Goal: Task Accomplishment & Management: Use online tool/utility

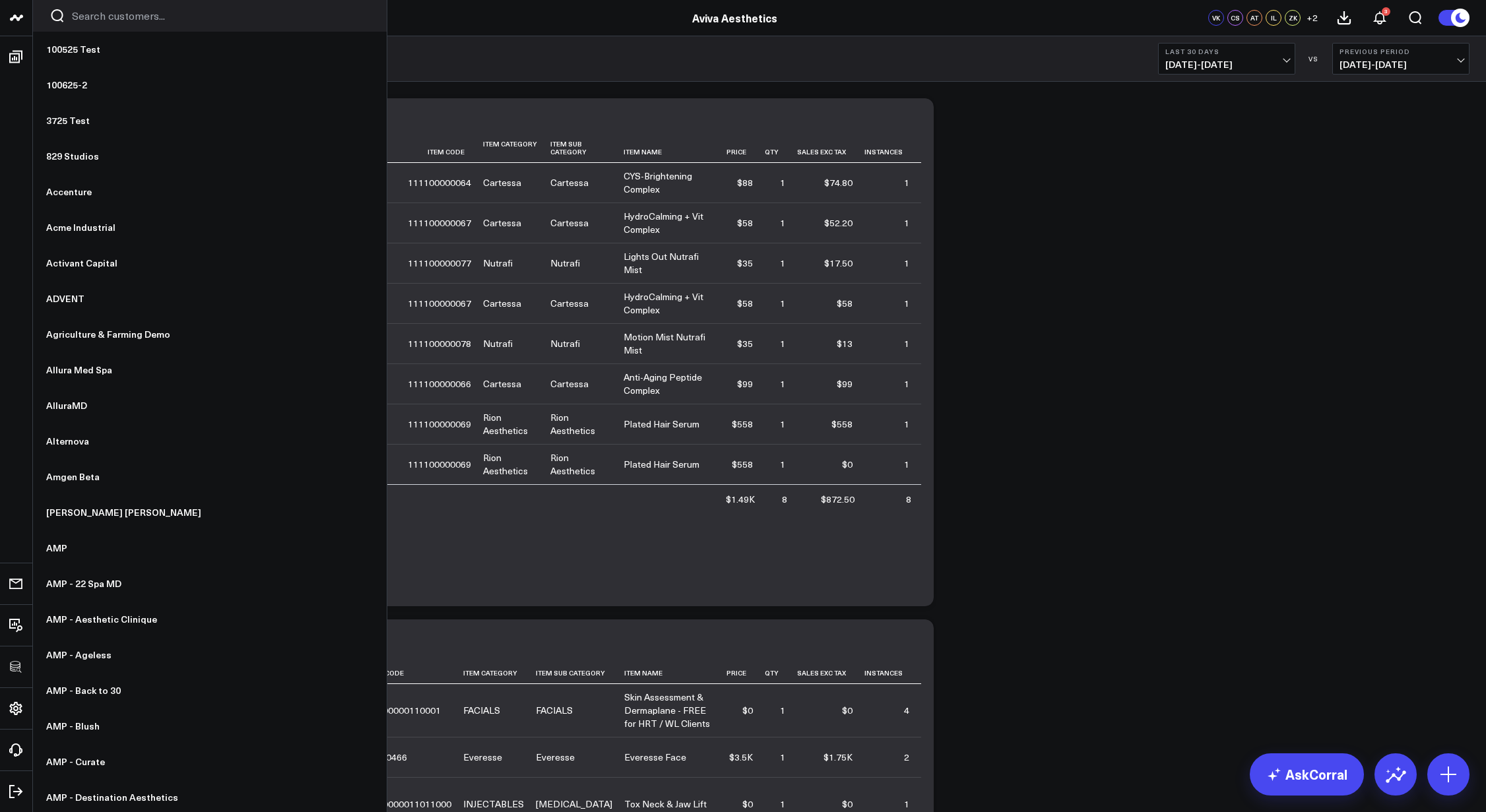
click at [136, 22] on input "Search customers input" at bounding box center [221, 15] width 298 height 14
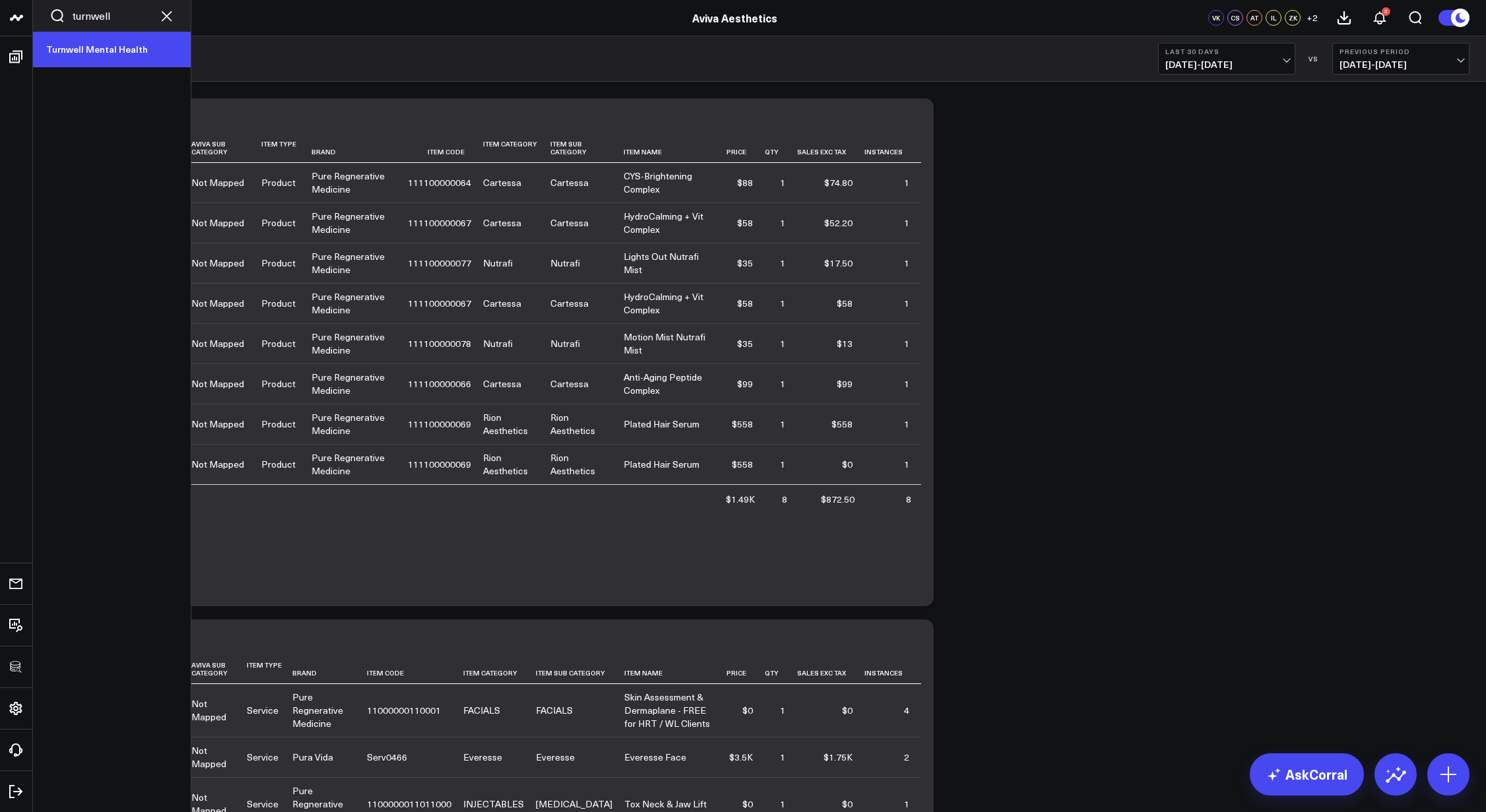
type input "turnwell"
click at [98, 40] on link "Turnwell Mental Health" at bounding box center [112, 50] width 158 height 36
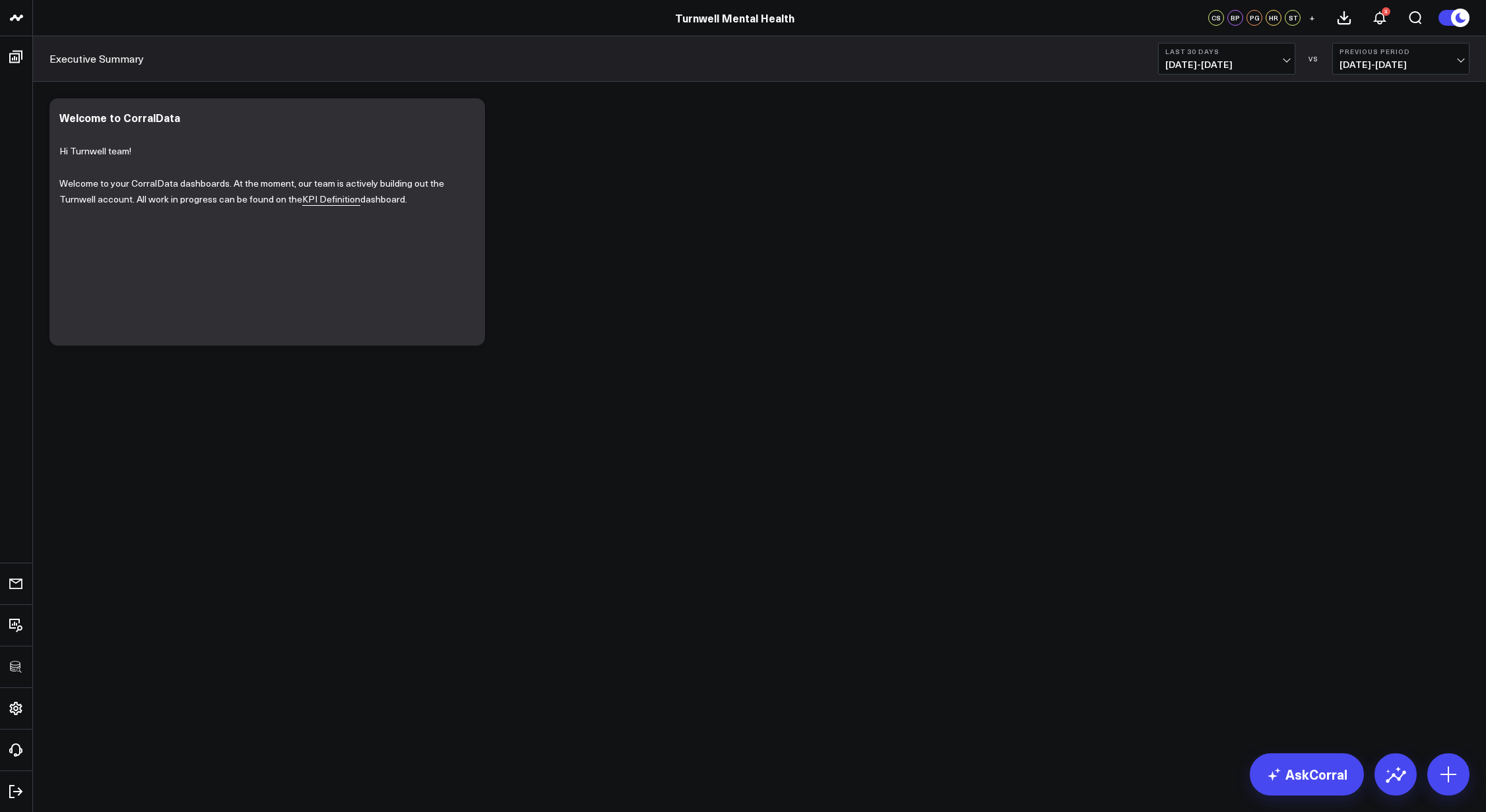
click at [1069, 257] on div "Modify via AI Copy link to widget Ask support Remove Create linked copy Executi…" at bounding box center [759, 222] width 1434 height 261
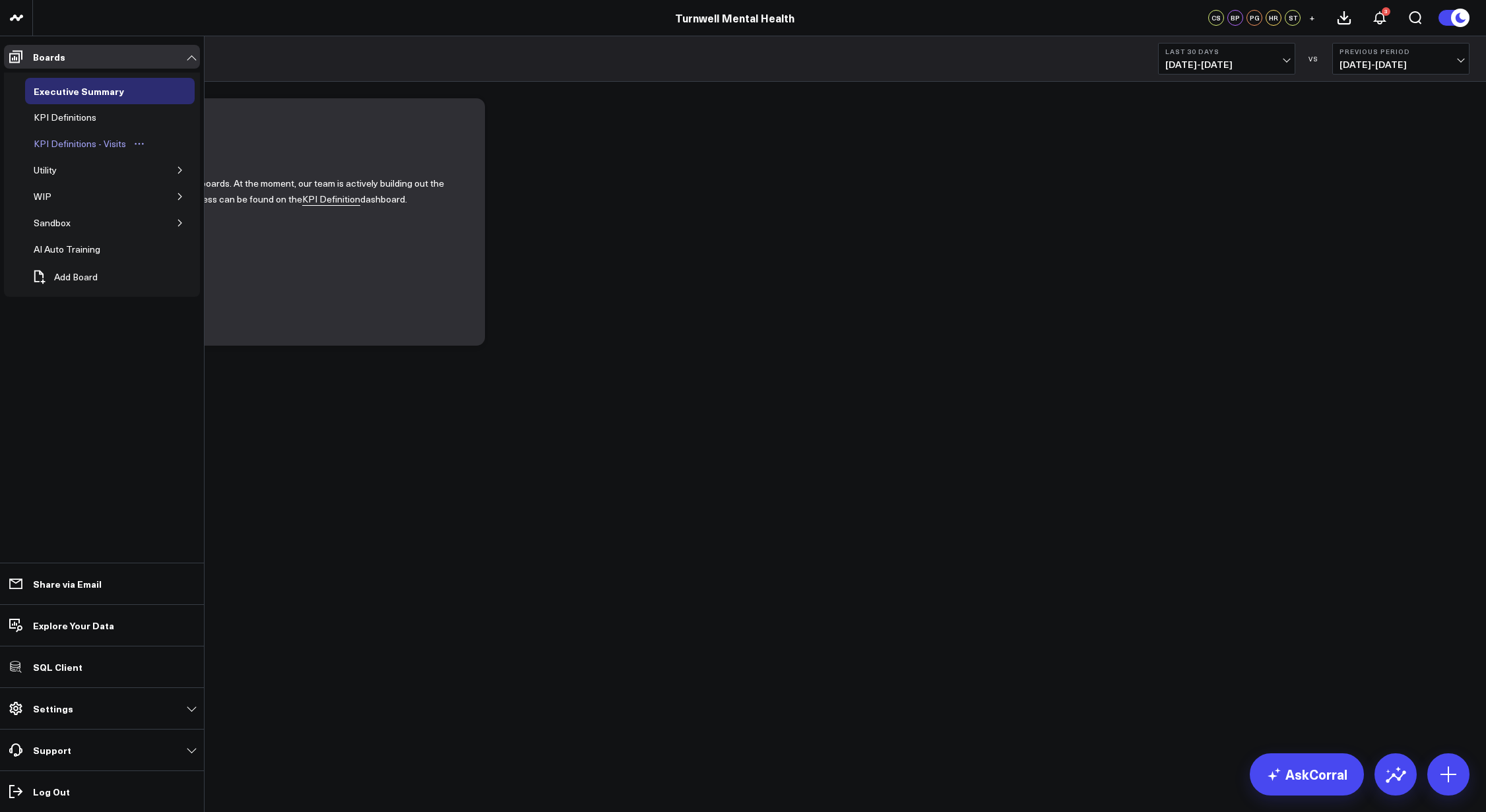
click at [100, 145] on div "KPI Definitions - Visits" at bounding box center [80, 144] width 99 height 16
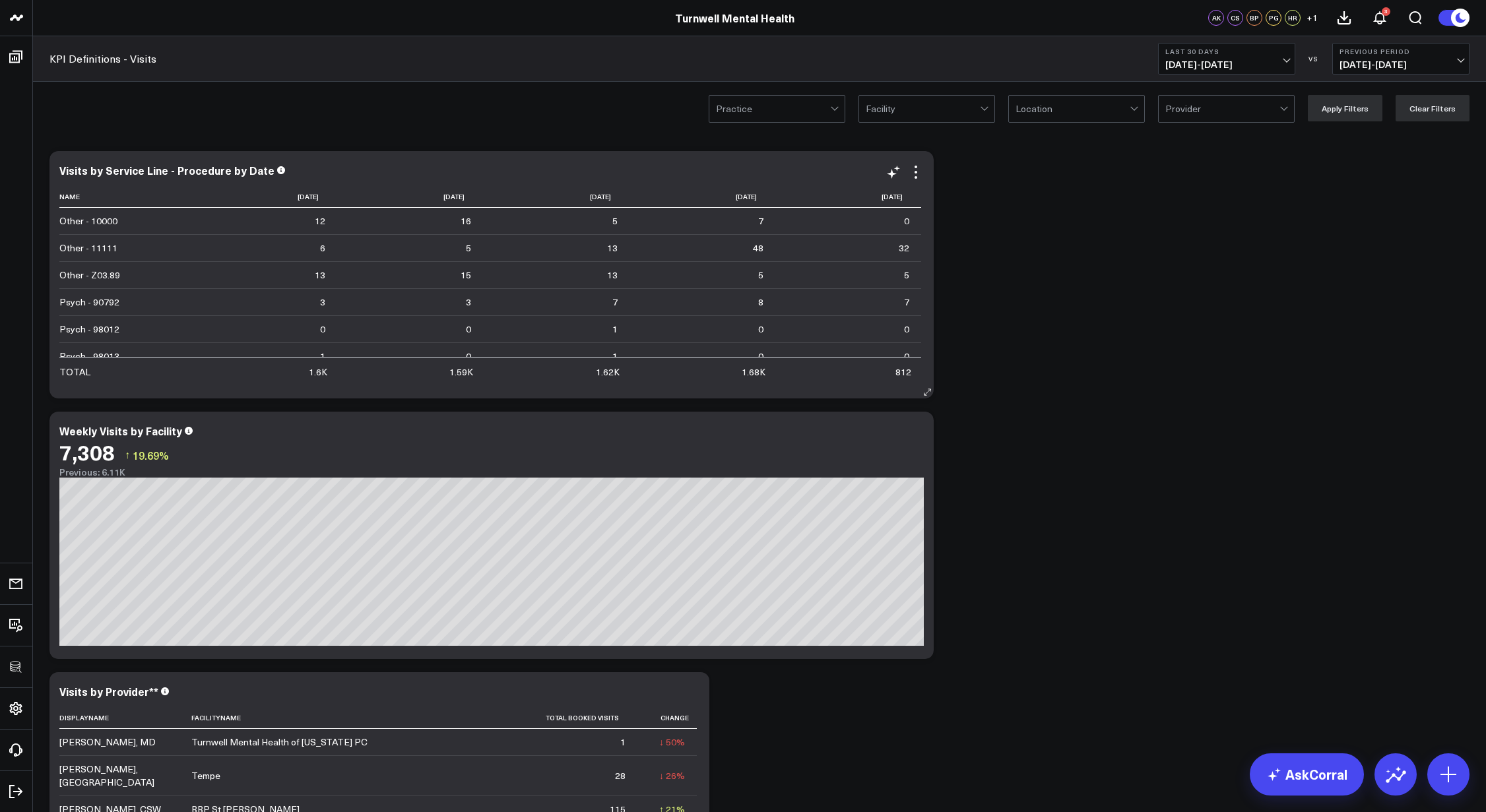
drag, startPoint x: 921, startPoint y: 170, endPoint x: 920, endPoint y: 184, distance: 14.0
click at [921, 170] on icon at bounding box center [915, 172] width 16 height 16
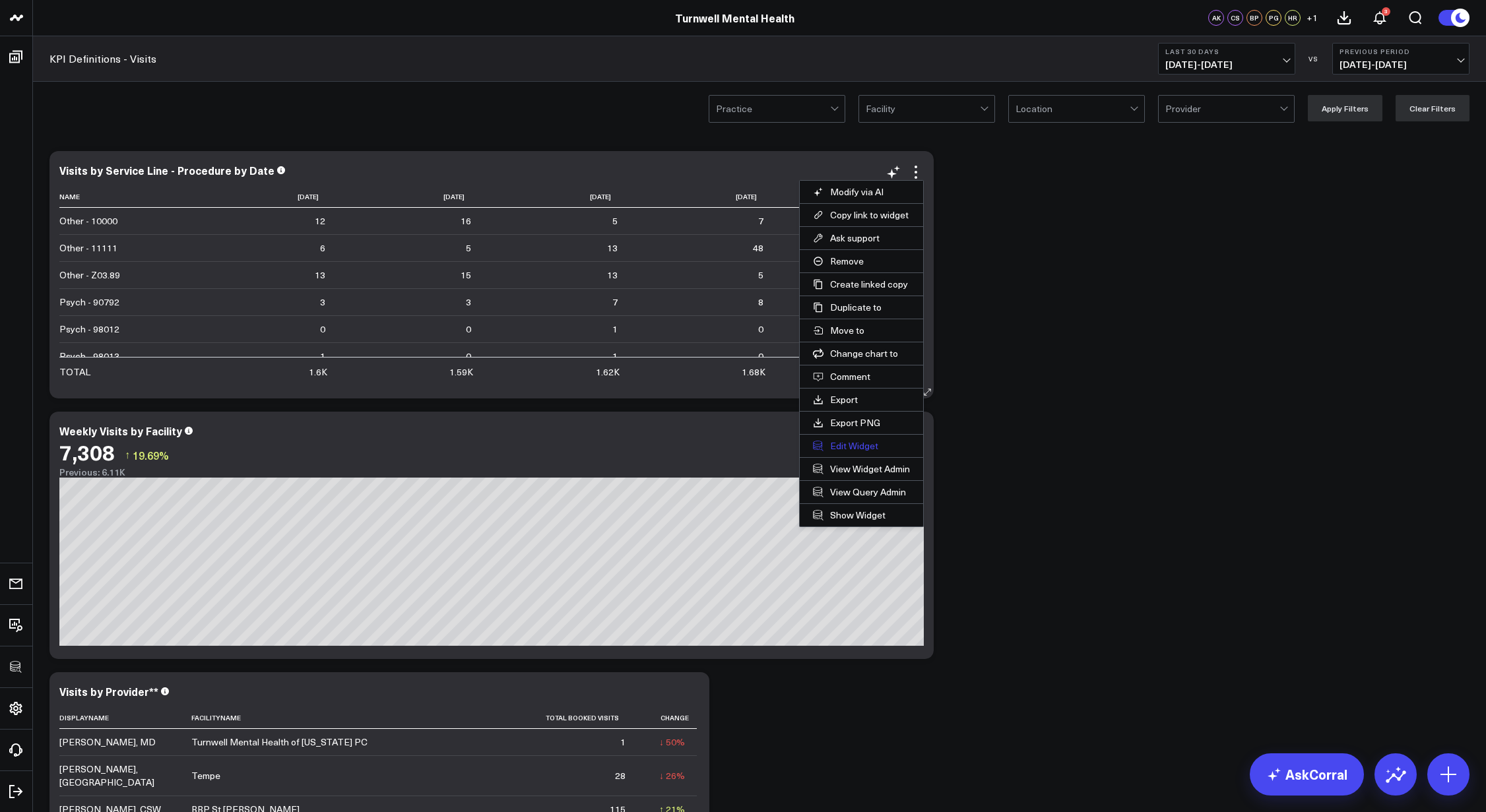
click at [863, 449] on button "Edit Widget" at bounding box center [861, 446] width 123 height 23
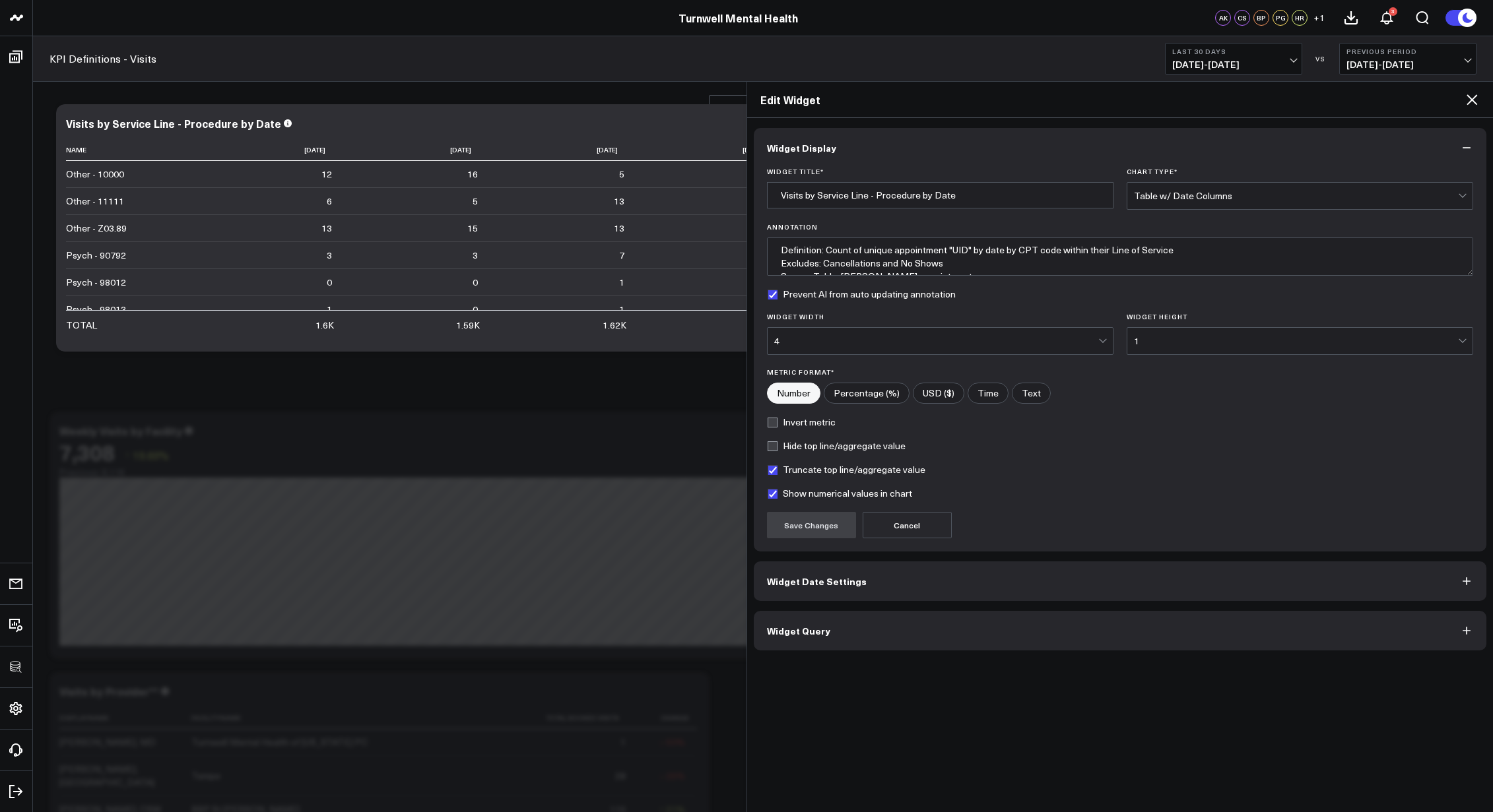
click at [882, 643] on button "Widget Query" at bounding box center [1120, 631] width 733 height 40
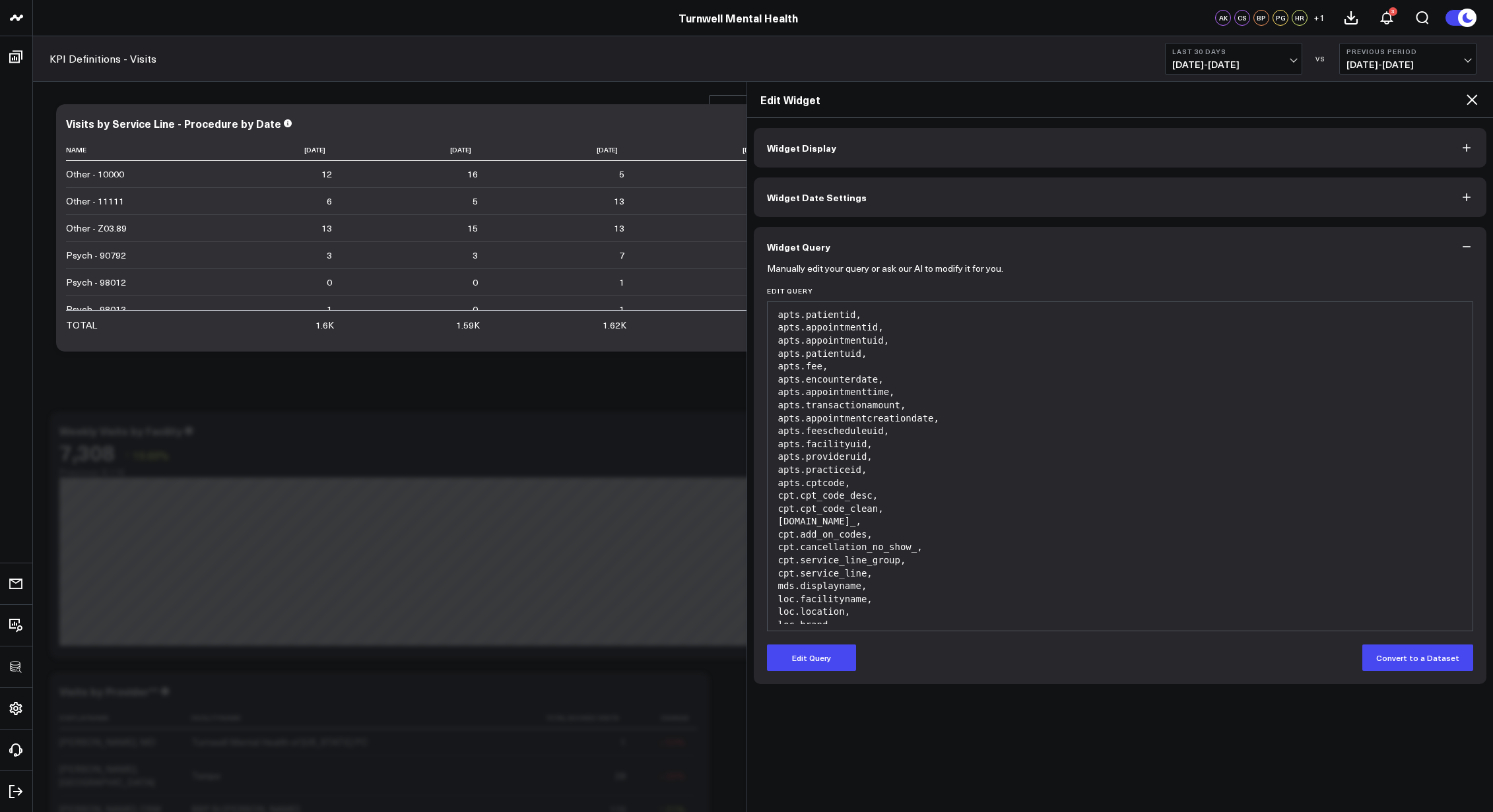
scroll to position [427, 0]
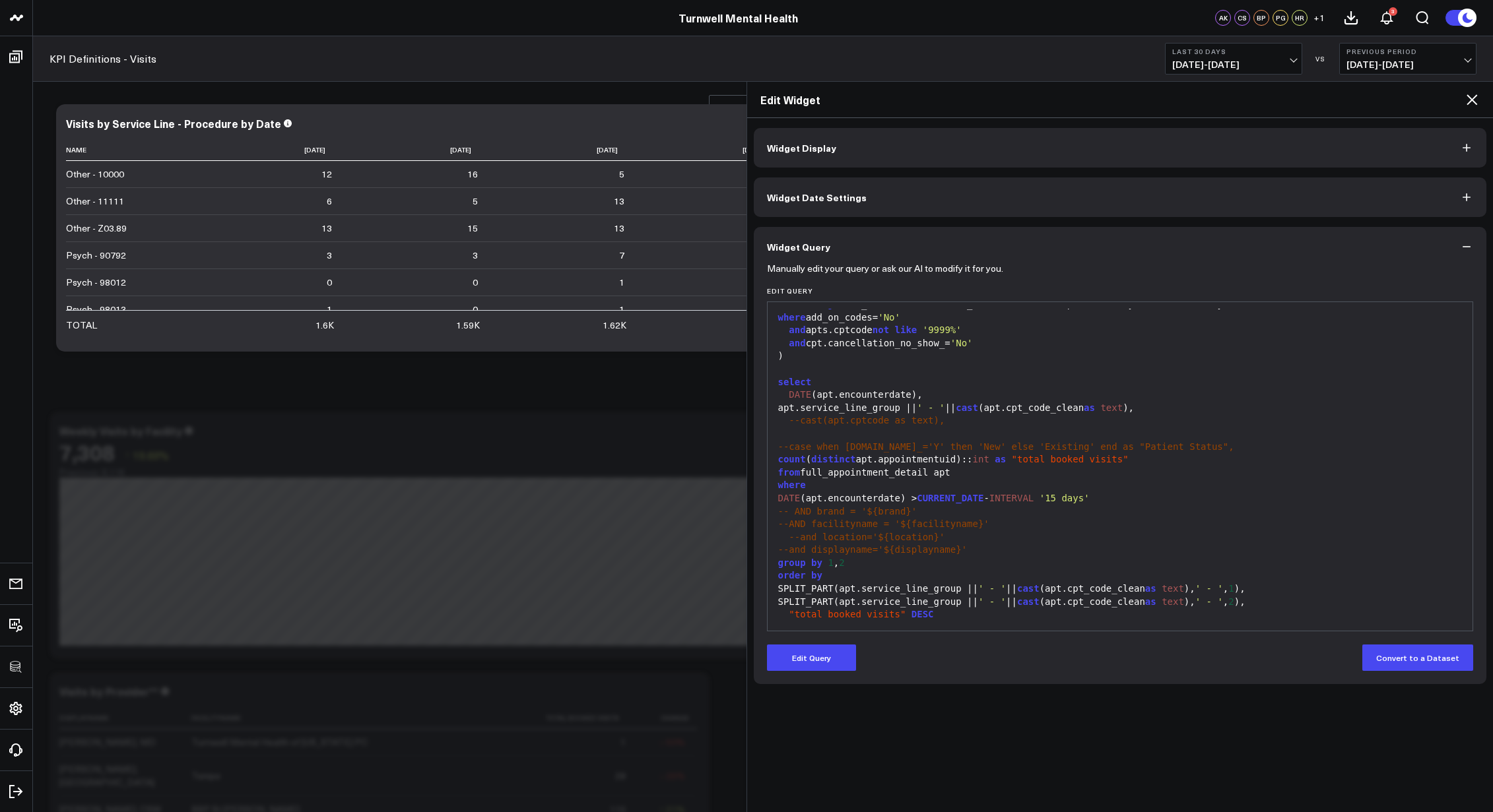
click at [1017, 475] on div "from full_appointment_detail apt" at bounding box center [1121, 473] width 692 height 13
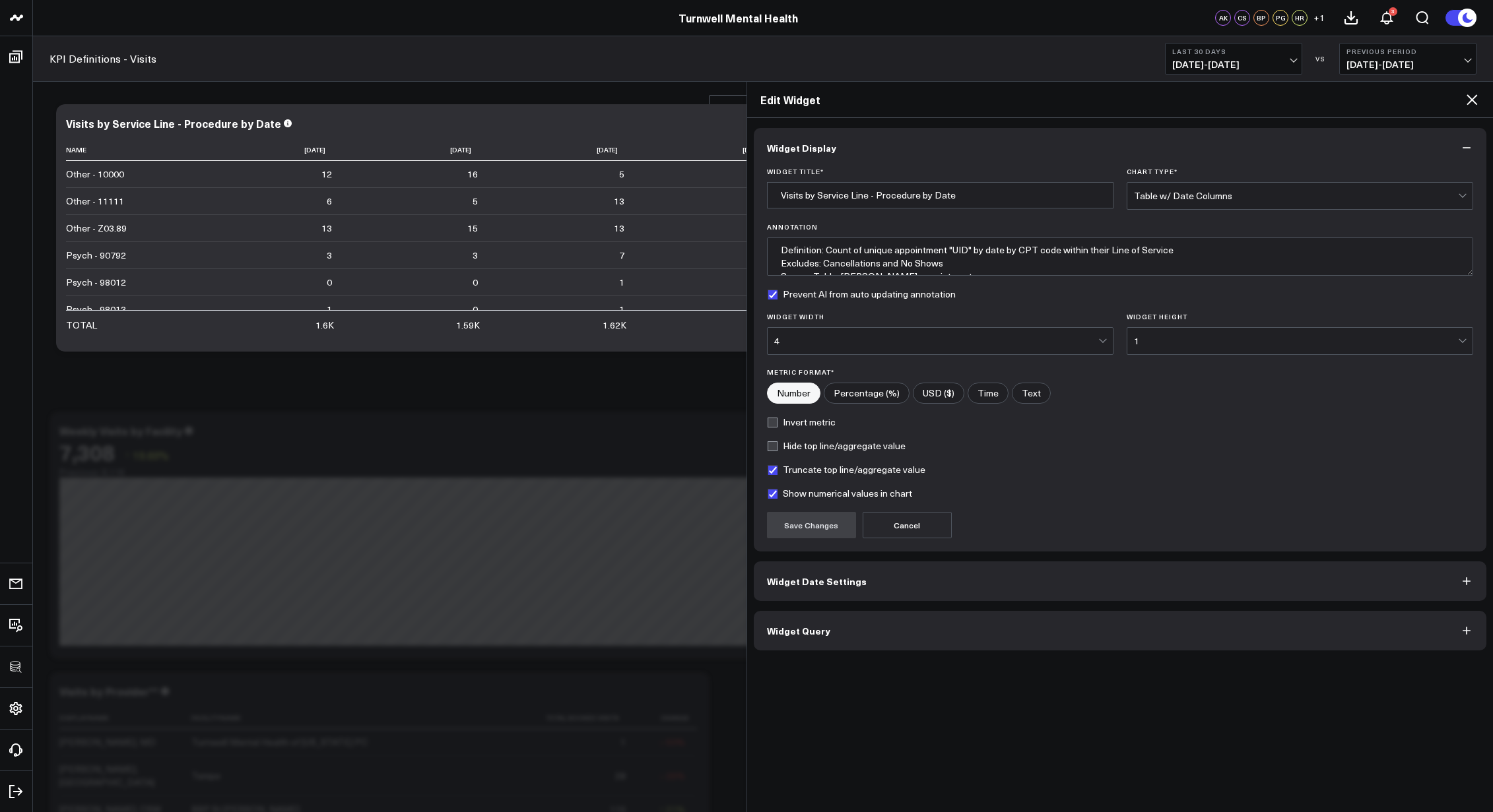
click at [1465, 100] on icon at bounding box center [1472, 99] width 16 height 16
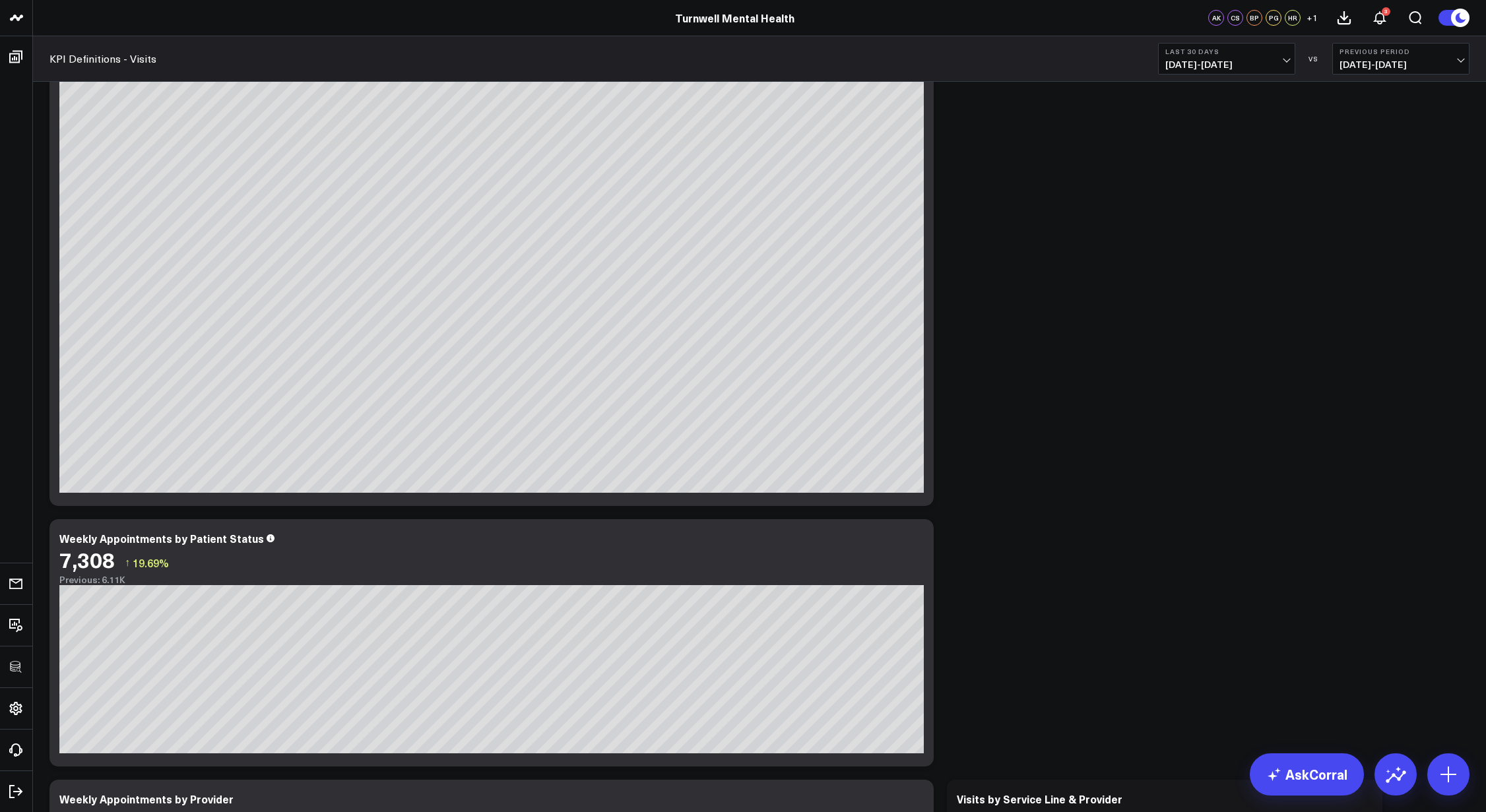
scroll to position [1491, 0]
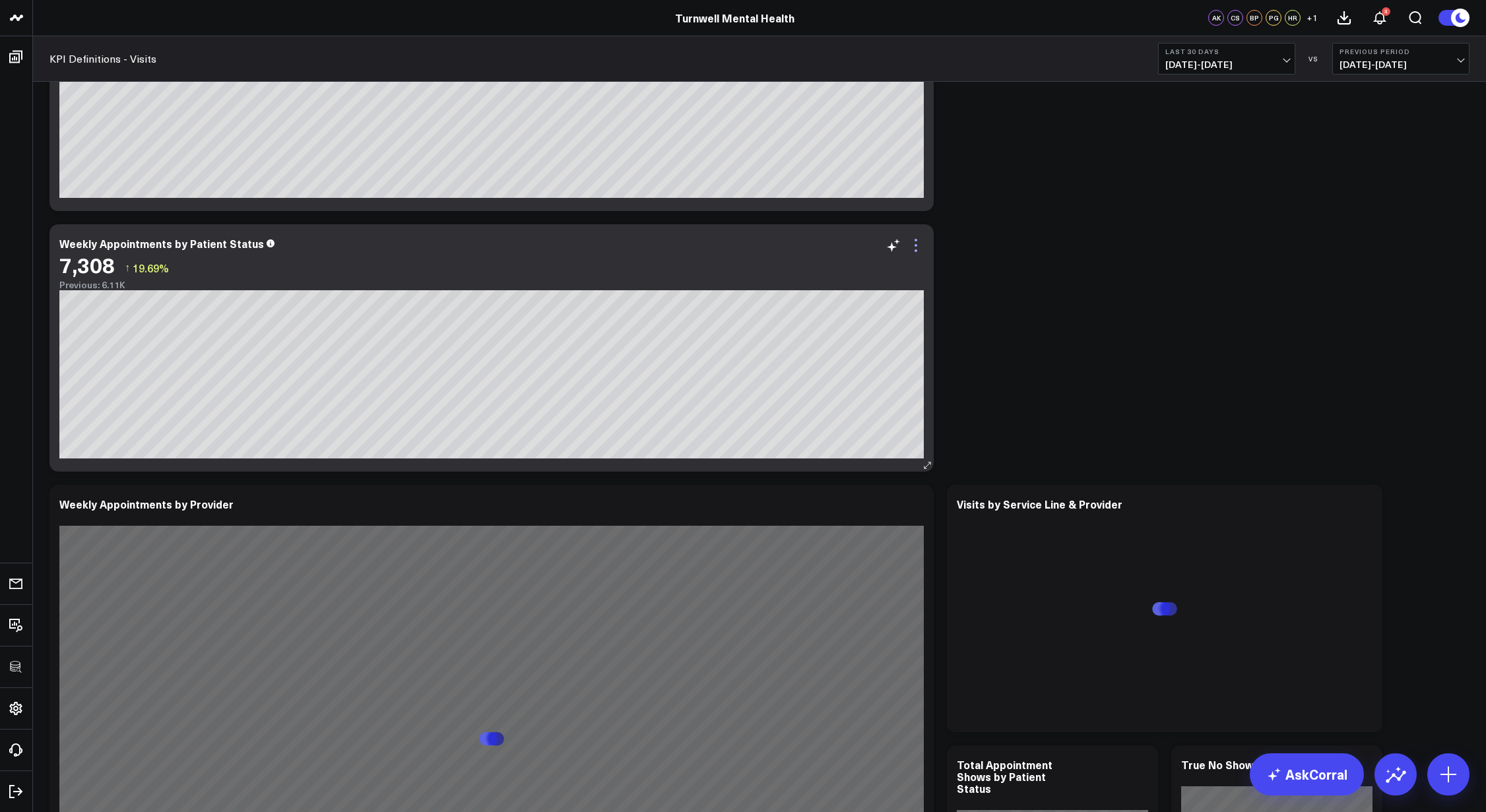
click at [918, 246] on icon at bounding box center [915, 245] width 16 height 16
